Goal: Navigation & Orientation: Understand site structure

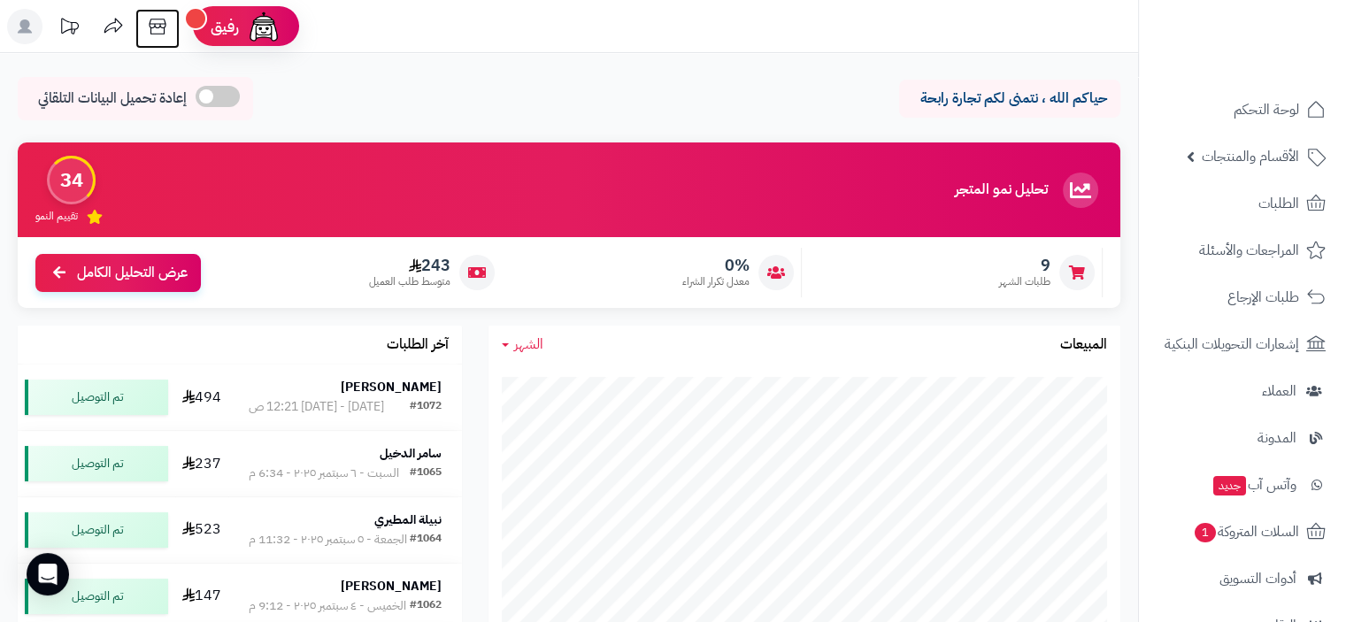
click at [159, 27] on icon at bounding box center [157, 27] width 17 height 16
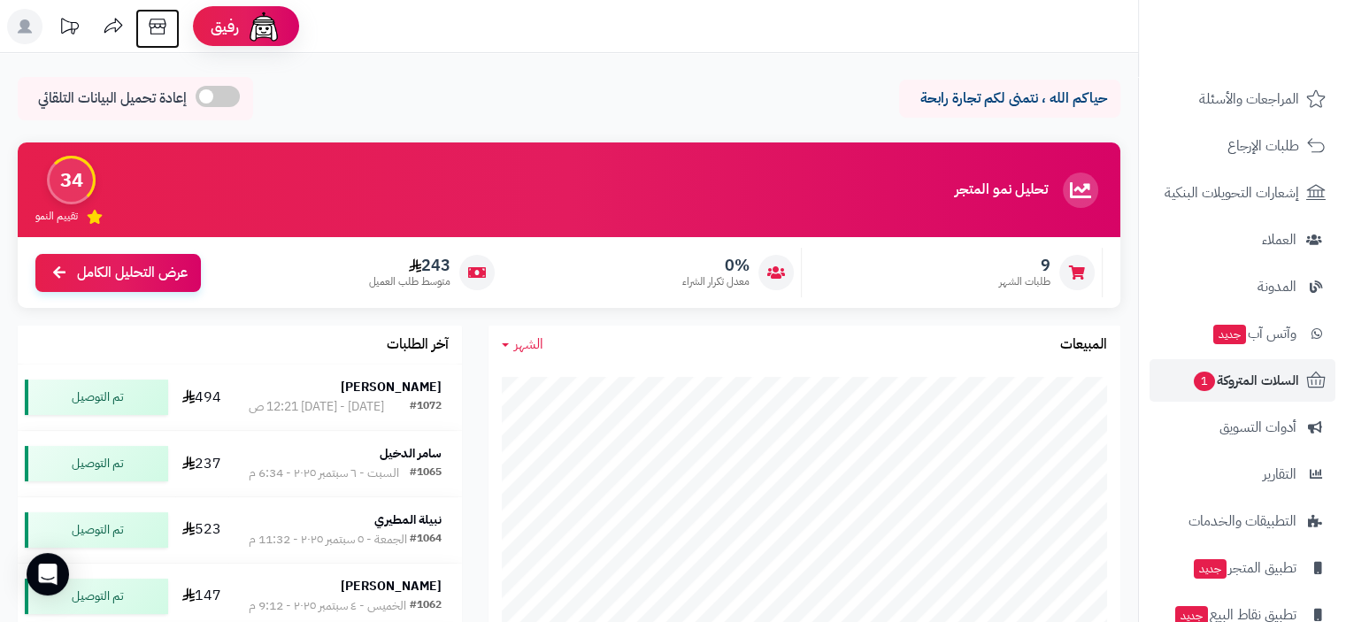
scroll to position [234, 0]
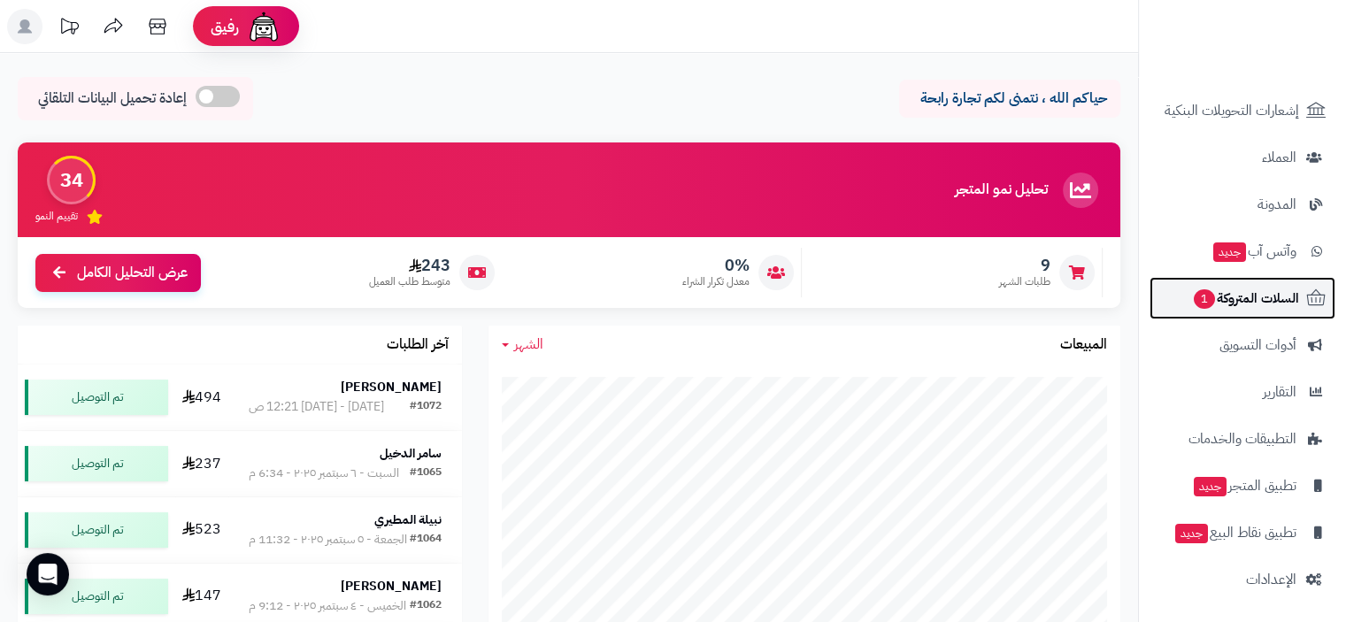
click at [1241, 286] on span "السلات المتروكة 1" at bounding box center [1245, 298] width 107 height 25
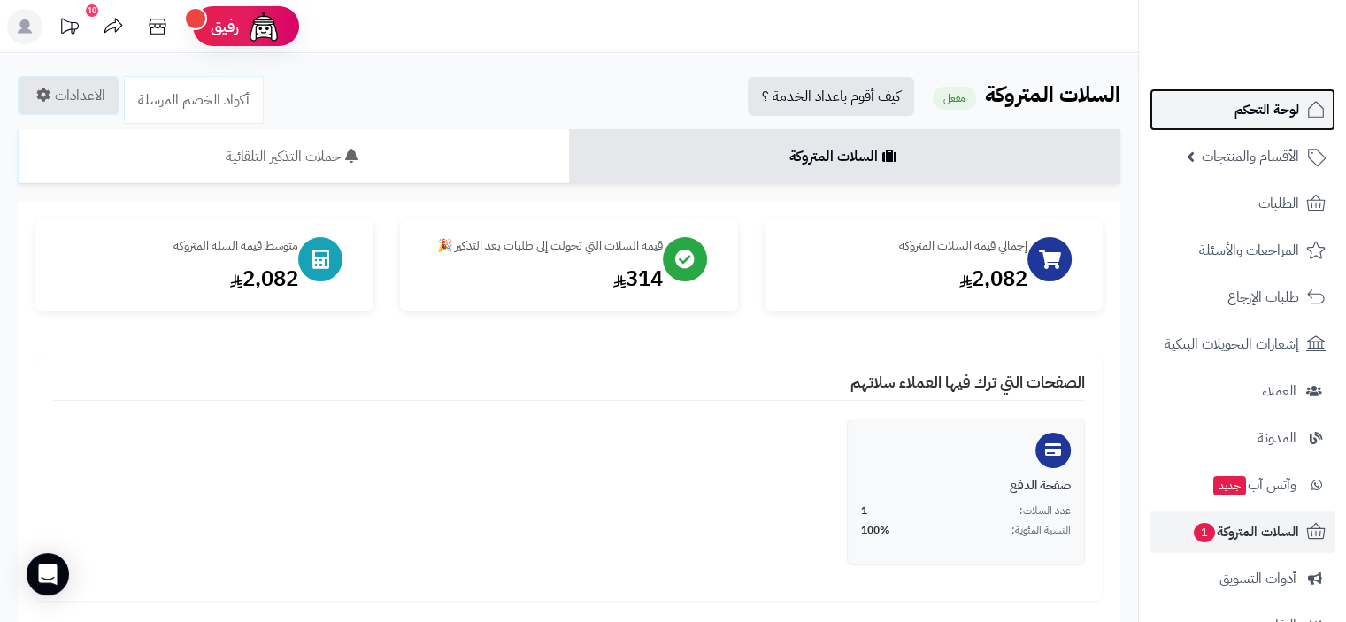
click at [1274, 105] on span "لوحة التحكم" at bounding box center [1267, 109] width 65 height 25
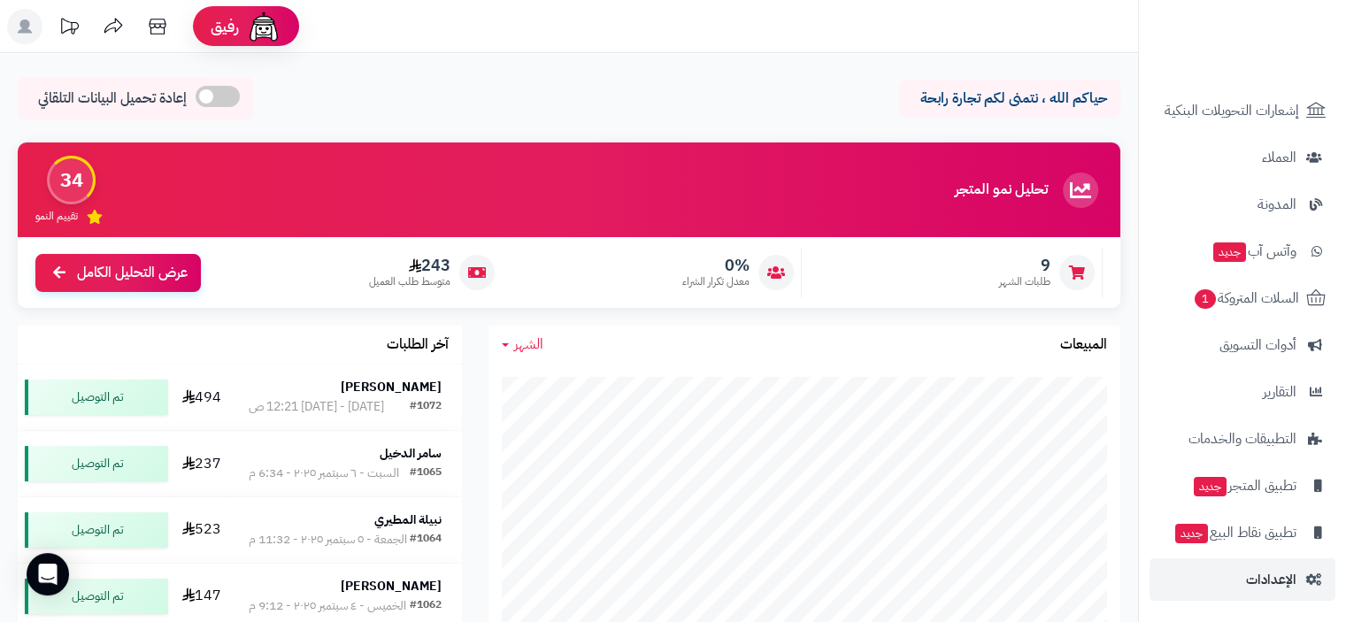
scroll to position [442, 0]
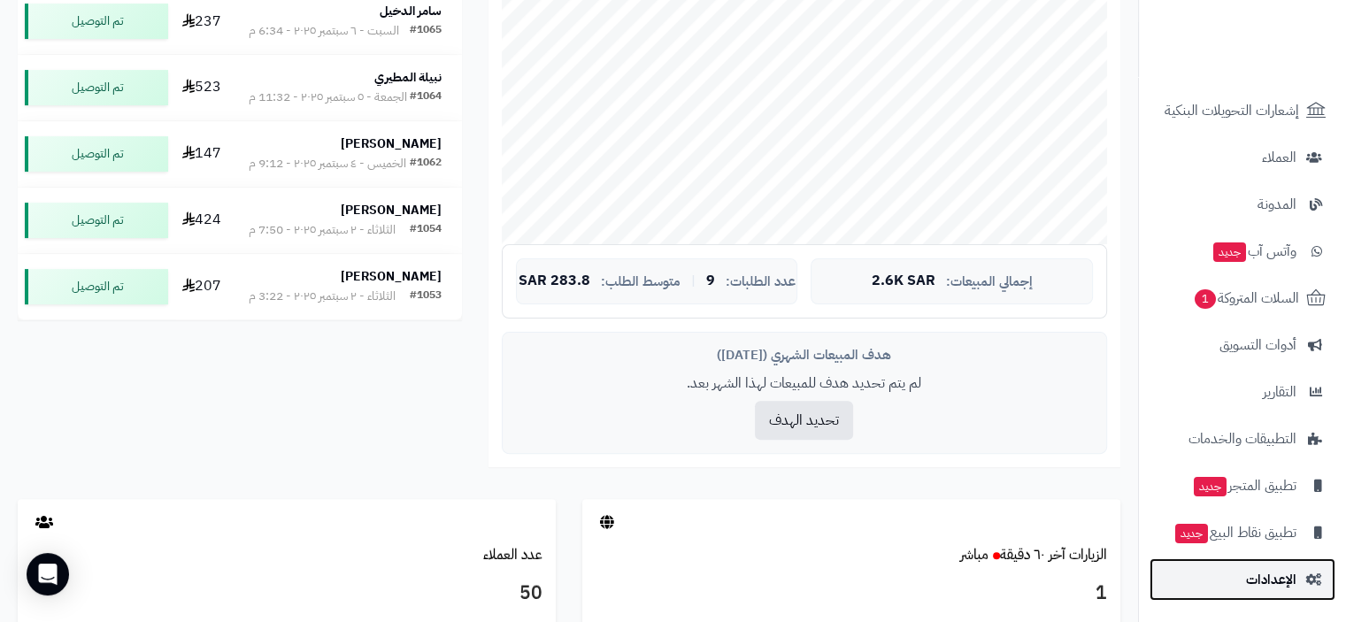
click at [1278, 579] on span "الإعدادات" at bounding box center [1271, 579] width 50 height 25
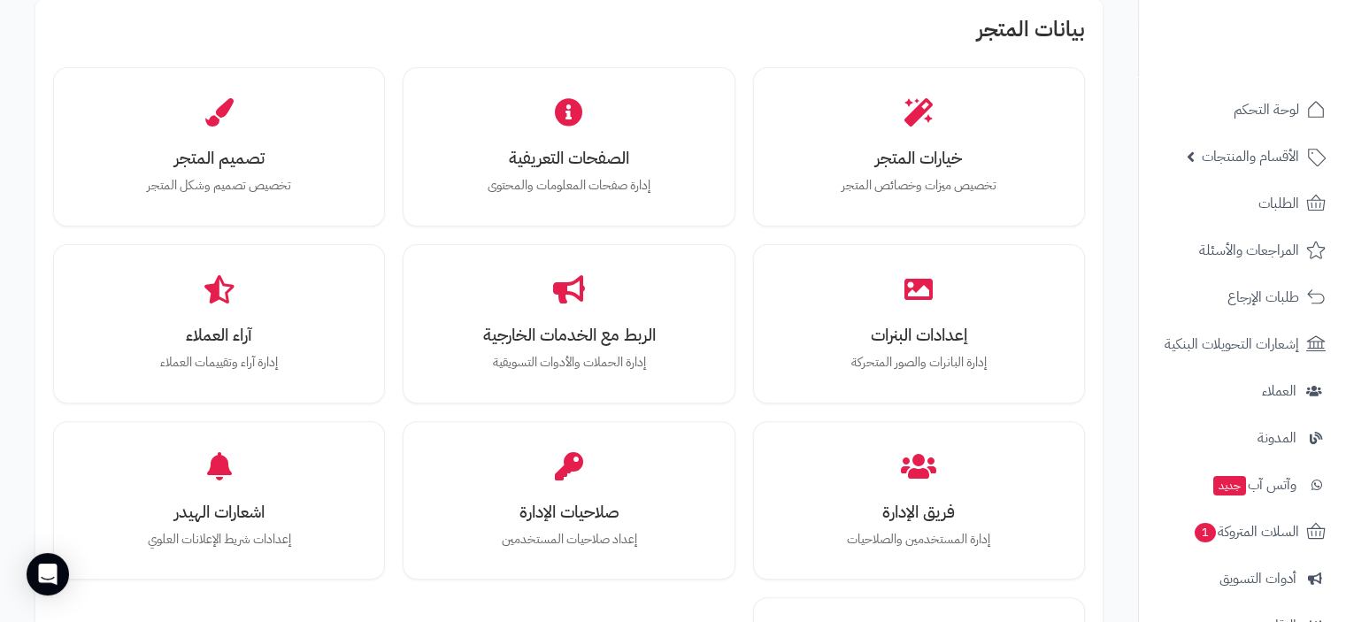
scroll to position [354, 0]
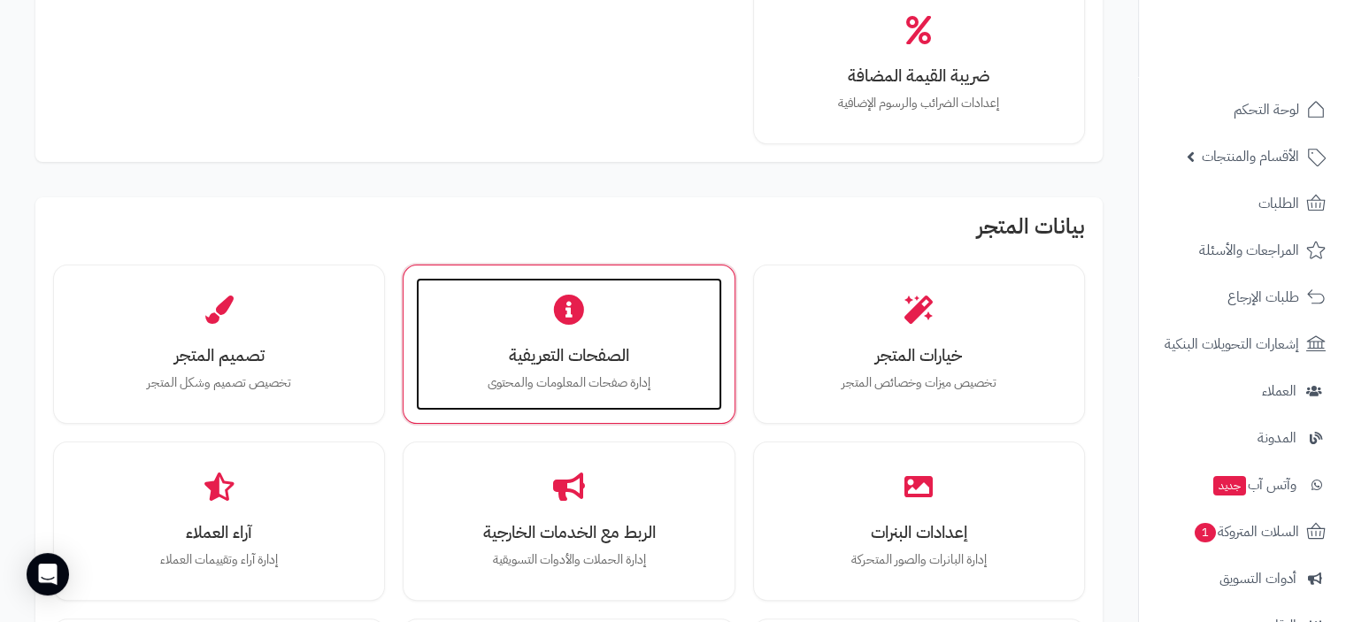
click at [582, 355] on h3 "الصفحات التعريفية" at bounding box center [569, 355] width 270 height 19
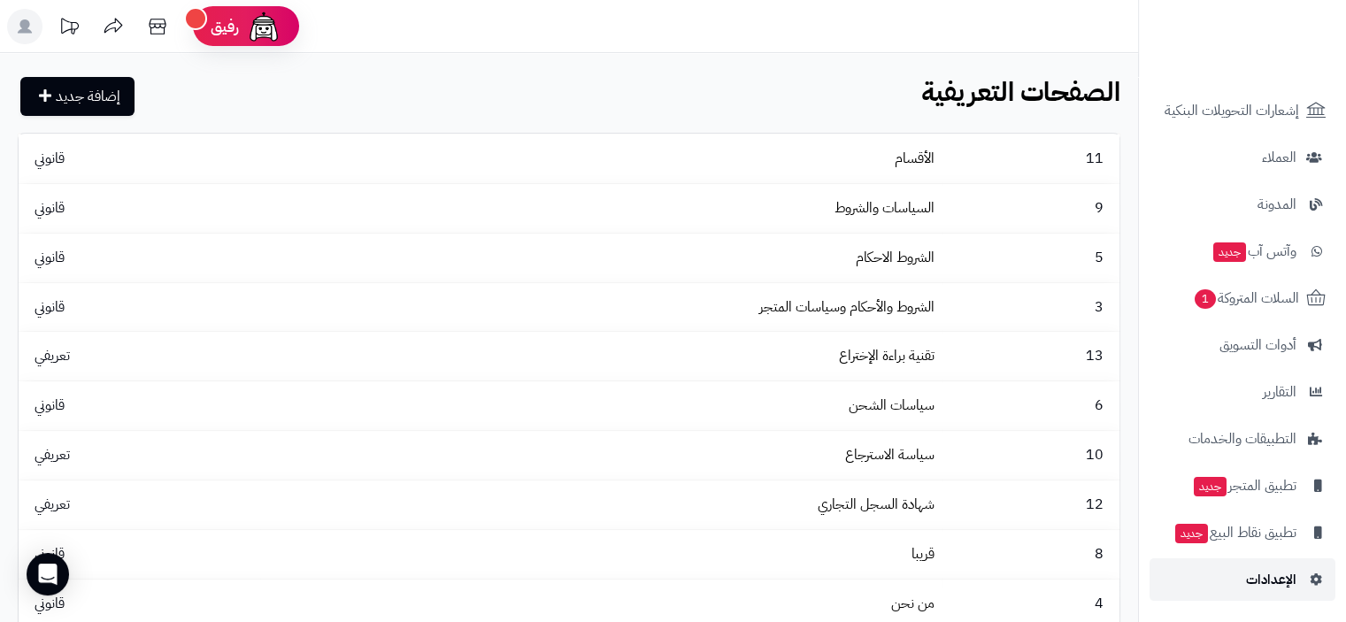
click at [1263, 580] on span "الإعدادات" at bounding box center [1271, 579] width 50 height 25
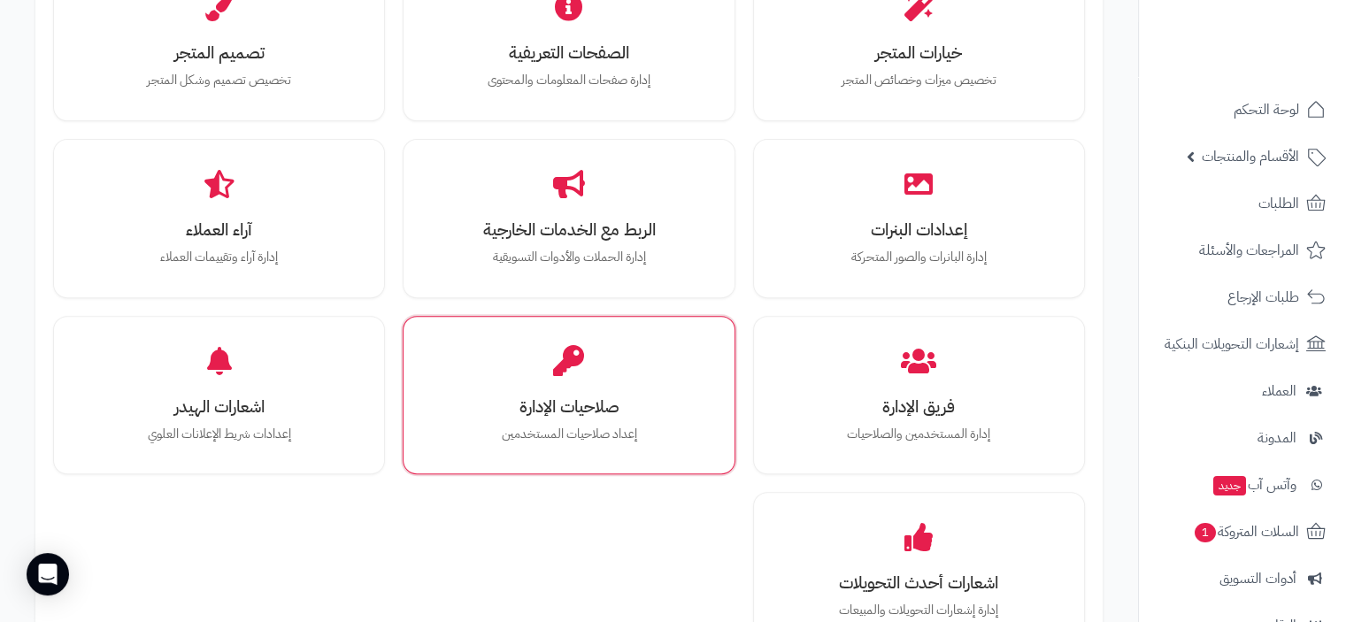
scroll to position [568, 0]
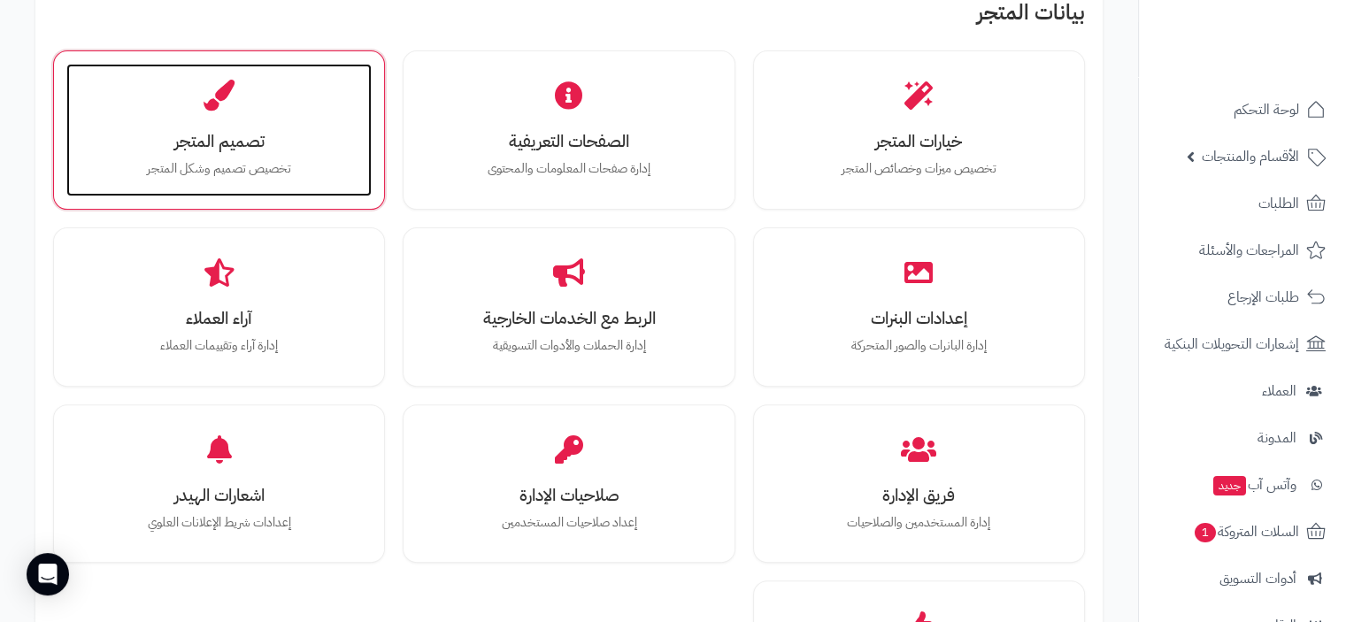
click at [268, 140] on h3 "تصميم المتجر" at bounding box center [219, 141] width 270 height 19
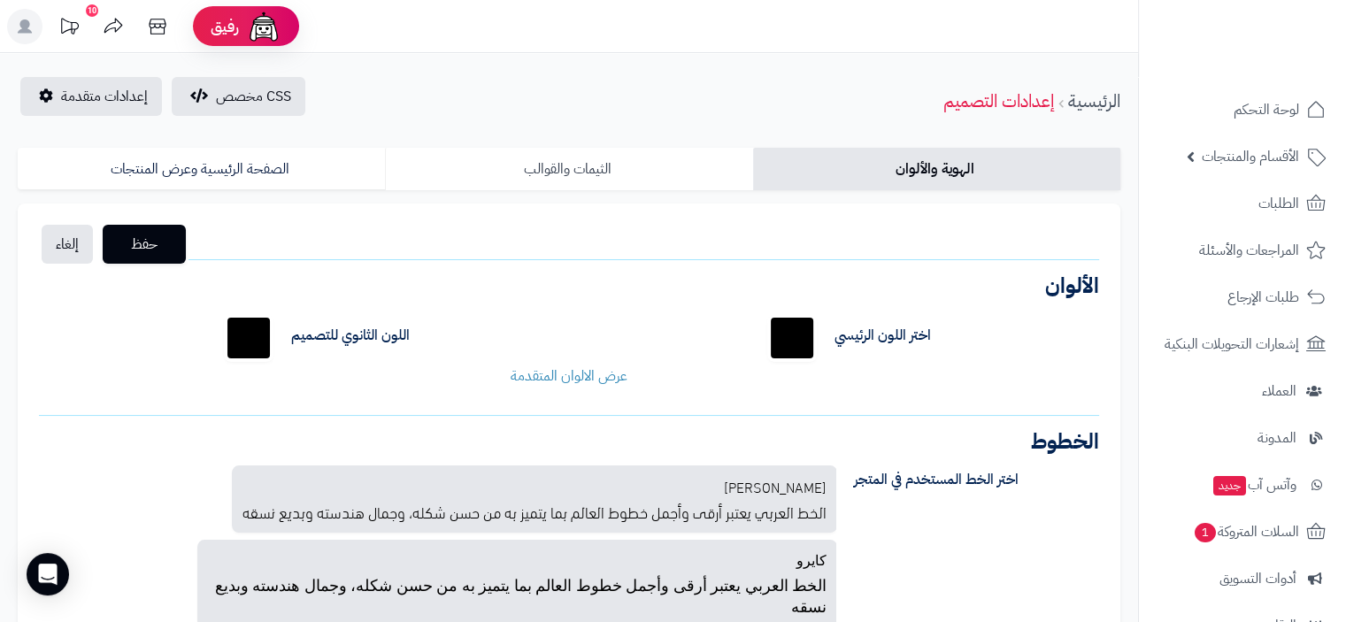
click at [569, 171] on link "الثيمات والقوالب" at bounding box center [568, 169] width 367 height 42
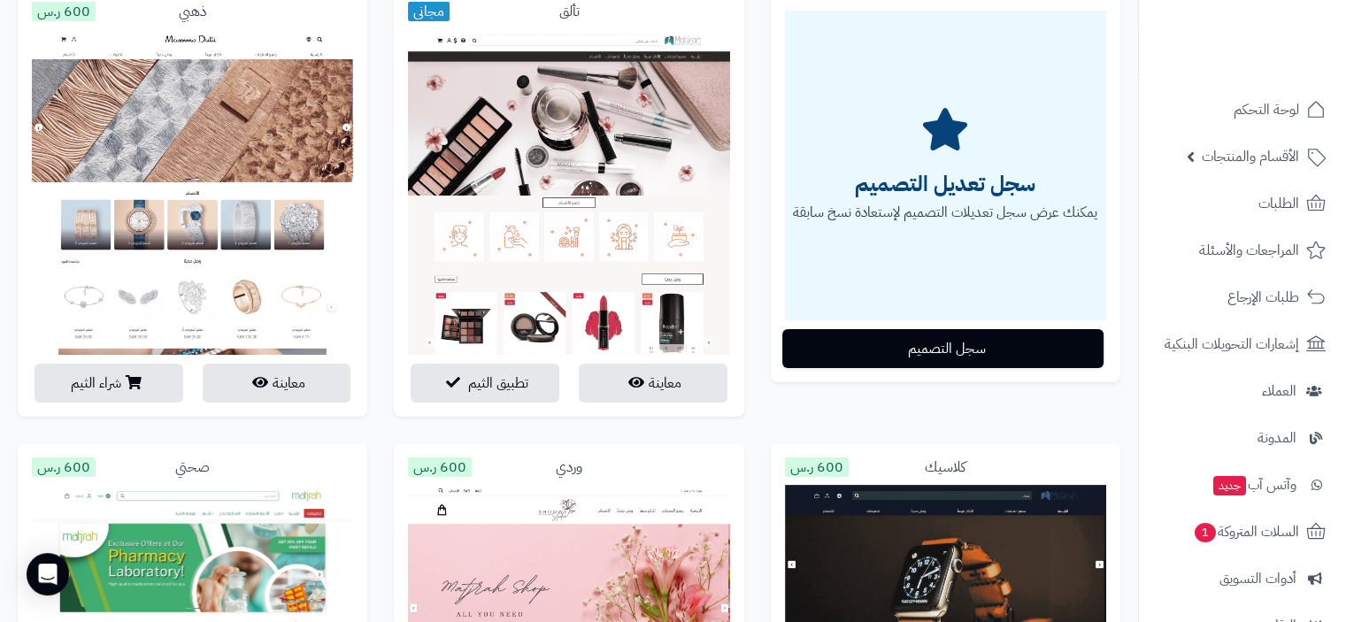
scroll to position [88, 0]
